Goal: Navigation & Orientation: Find specific page/section

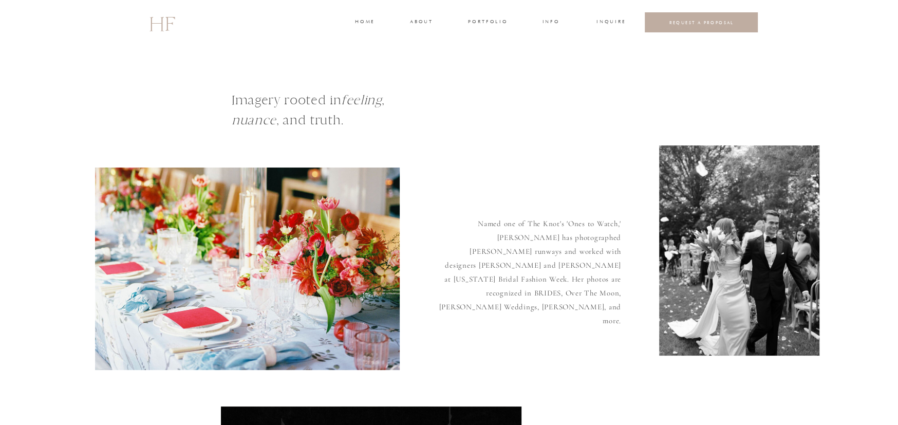
click at [553, 22] on h3 "INFO" at bounding box center [550, 22] width 19 height 9
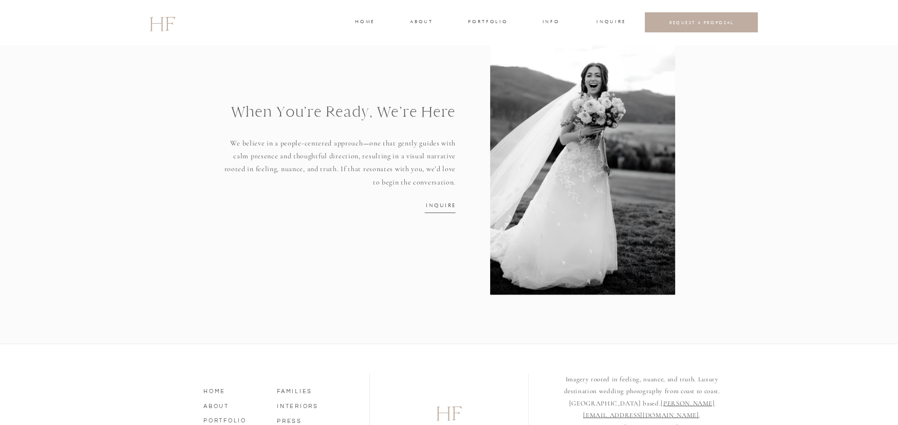
scroll to position [1373, 0]
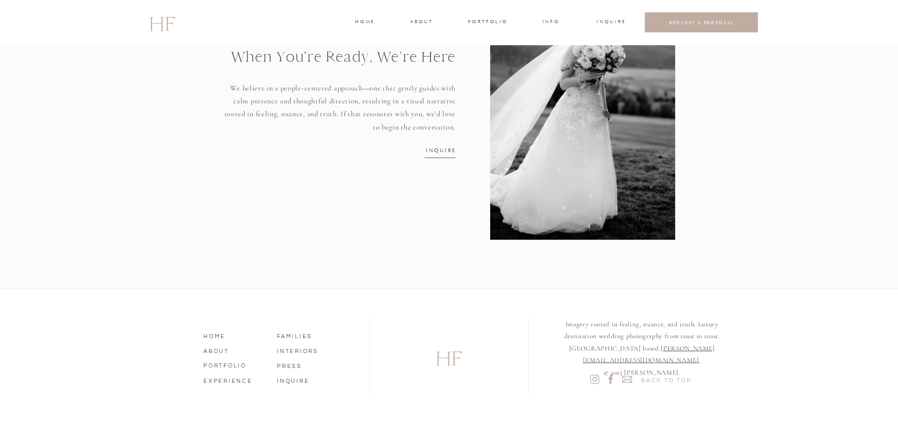
click at [217, 351] on nav "ABOUT" at bounding box center [232, 349] width 59 height 9
